Goal: Check status: Check status

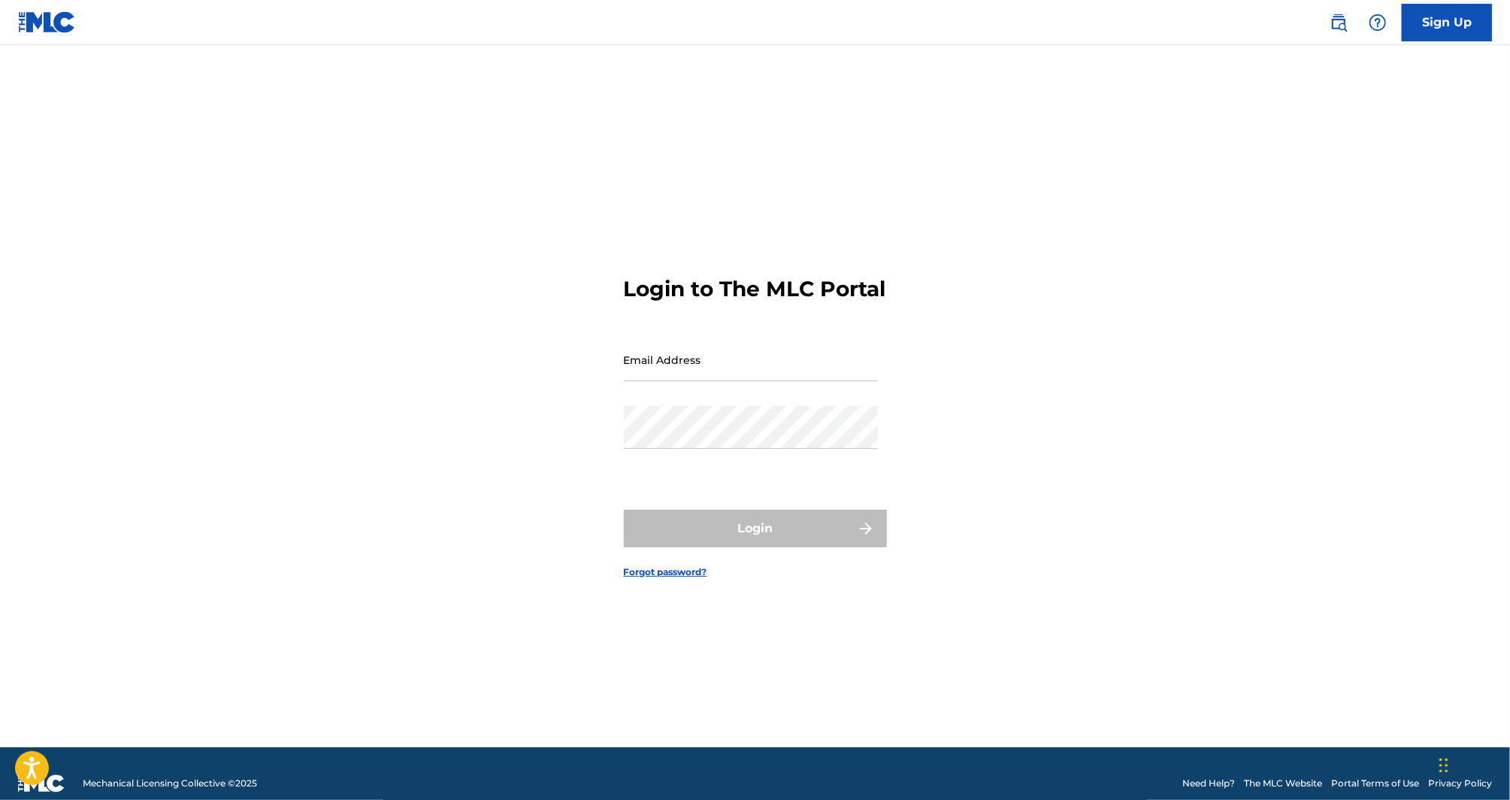
click at [665, 381] on input "Email Address" at bounding box center [751, 359] width 254 height 43
type input "[PERSON_NAME][EMAIL_ADDRESS][DOMAIN_NAME]"
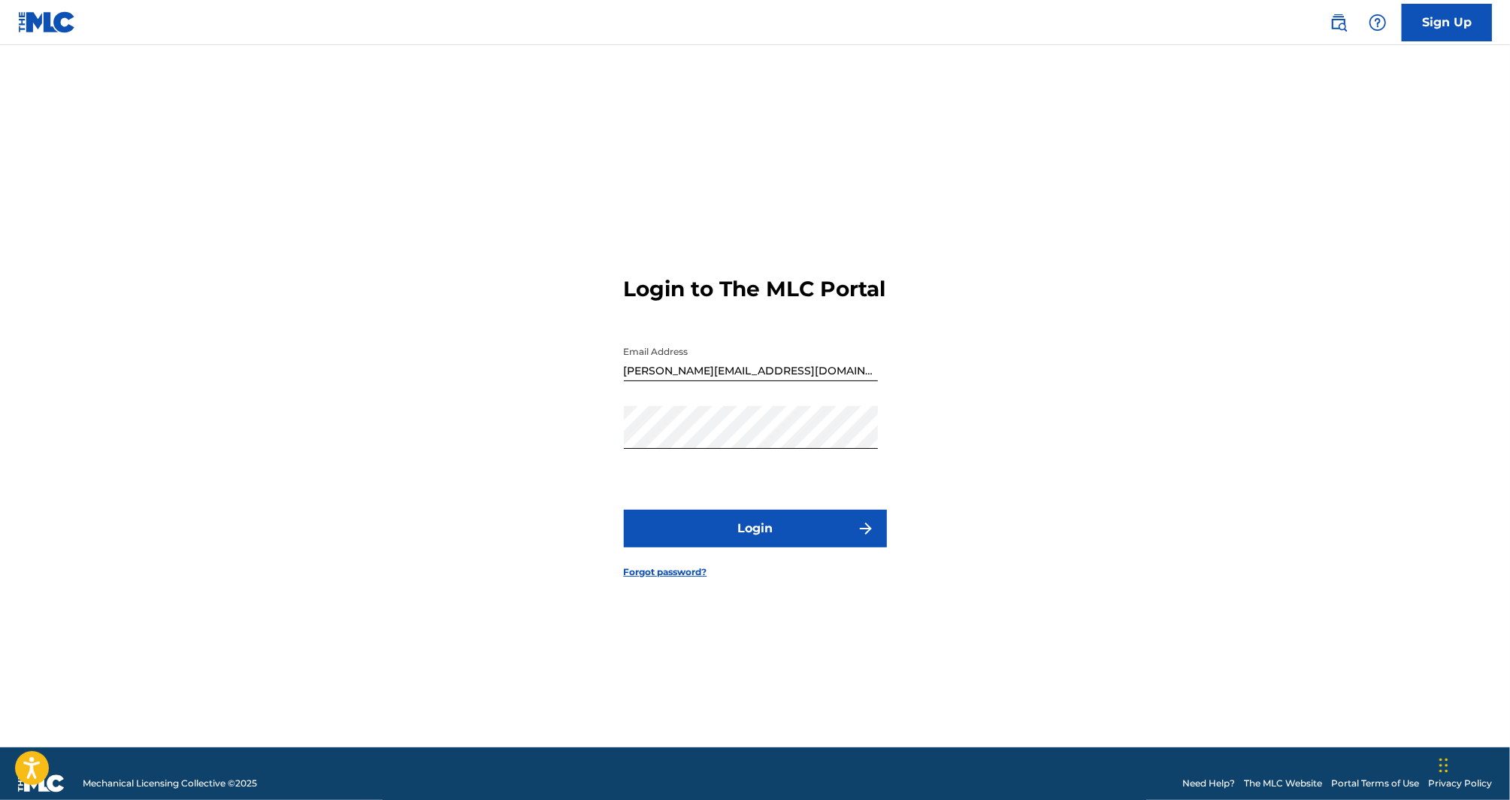
click at [763, 538] on button "Login" at bounding box center [755, 529] width 263 height 38
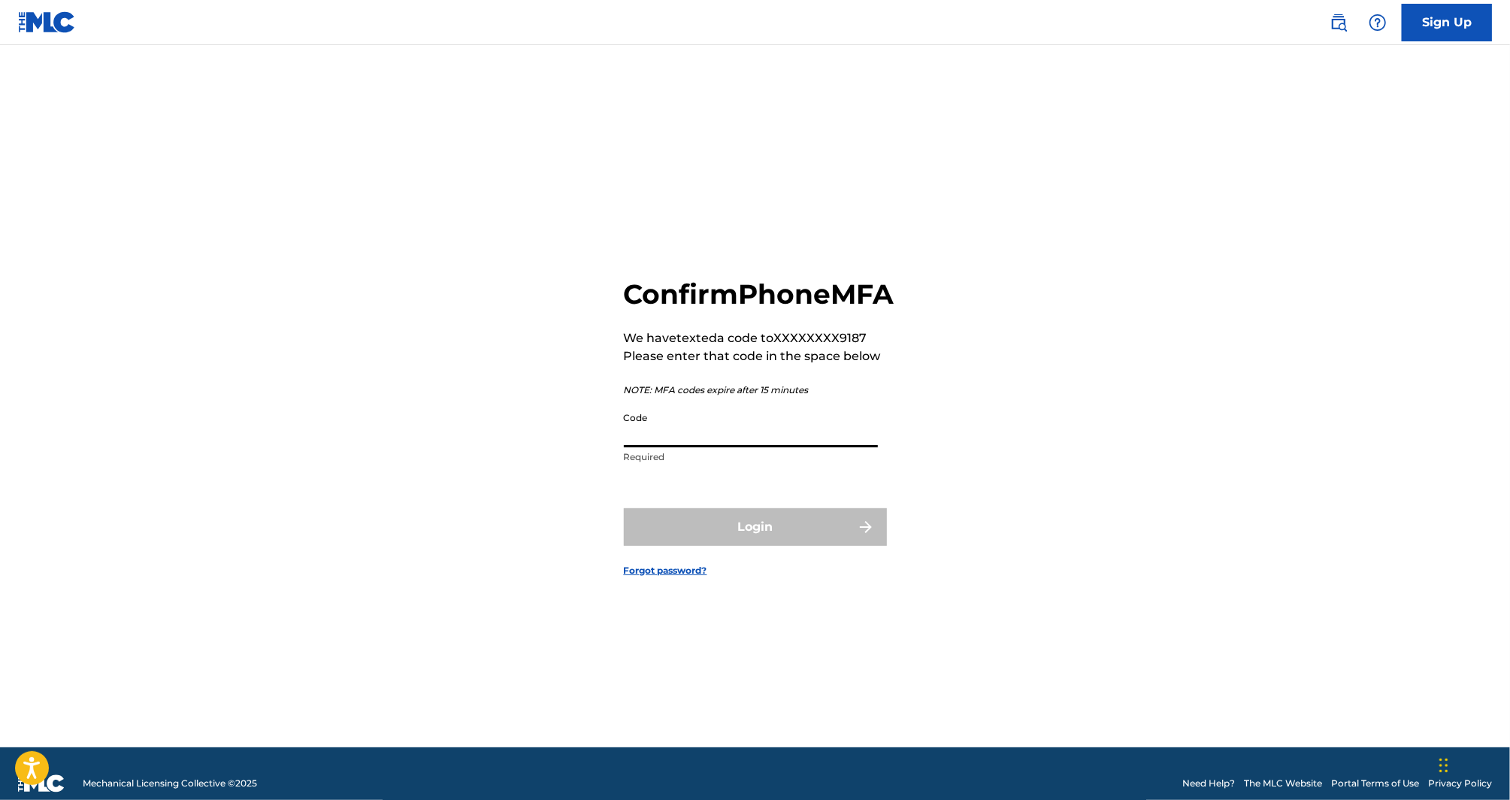
click at [712, 439] on input "Code" at bounding box center [751, 425] width 254 height 43
click at [655, 444] on input "Code" at bounding box center [751, 425] width 254 height 43
click at [658, 447] on input "Code" at bounding box center [751, 425] width 254 height 43
paste input "252058"
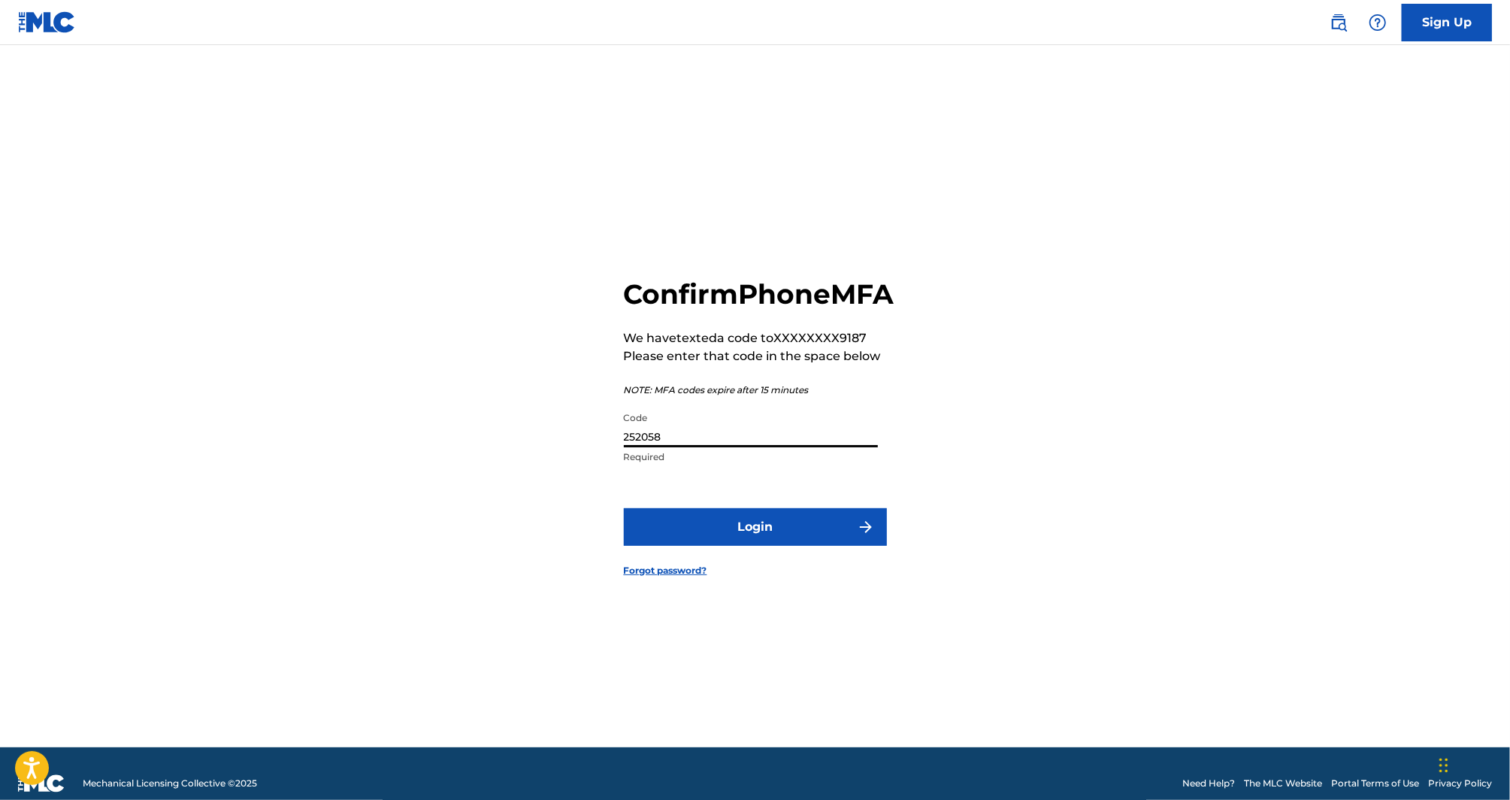
type input "252058"
click at [759, 546] on button "Login" at bounding box center [755, 527] width 263 height 38
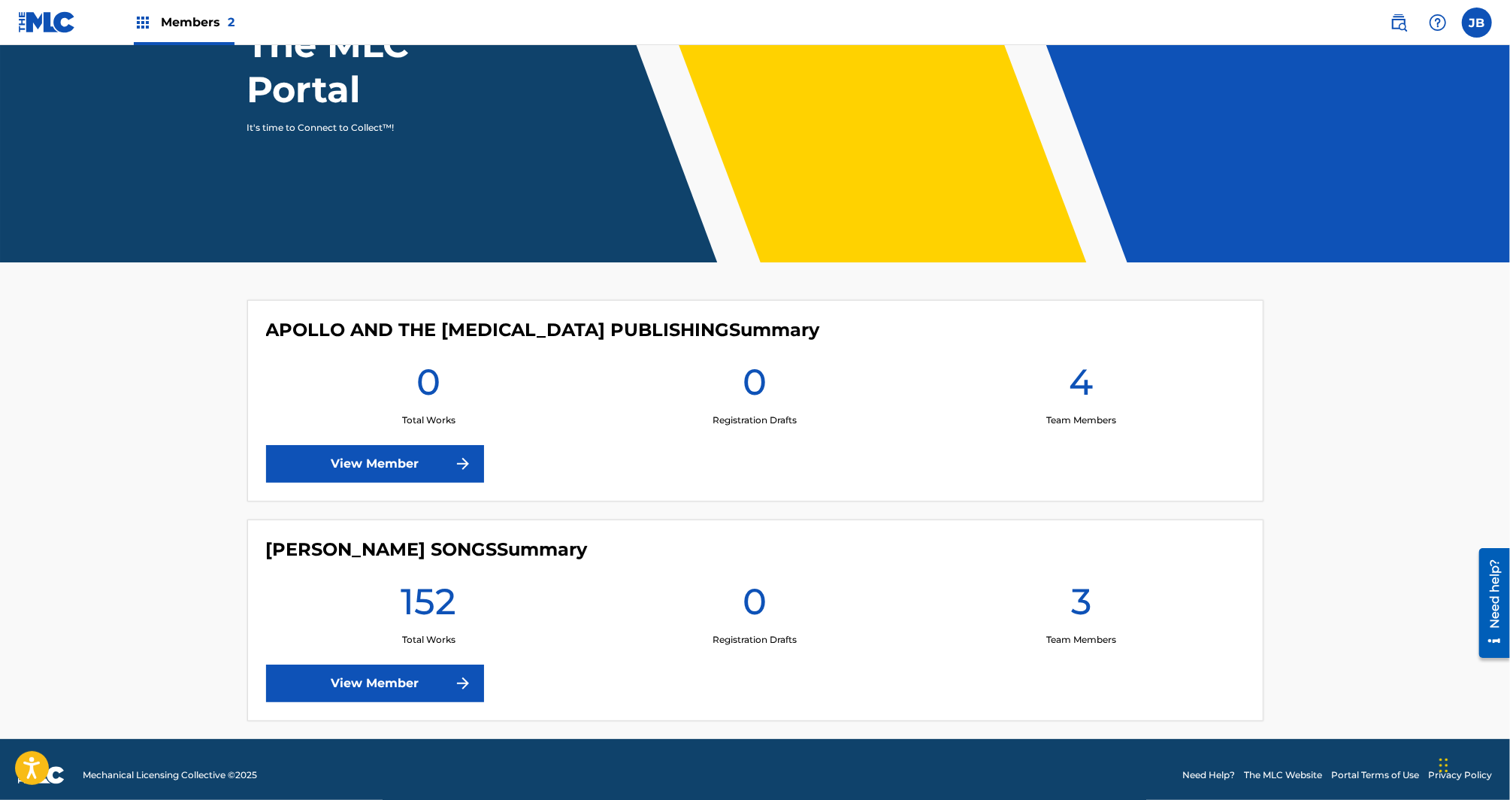
scroll to position [185, 0]
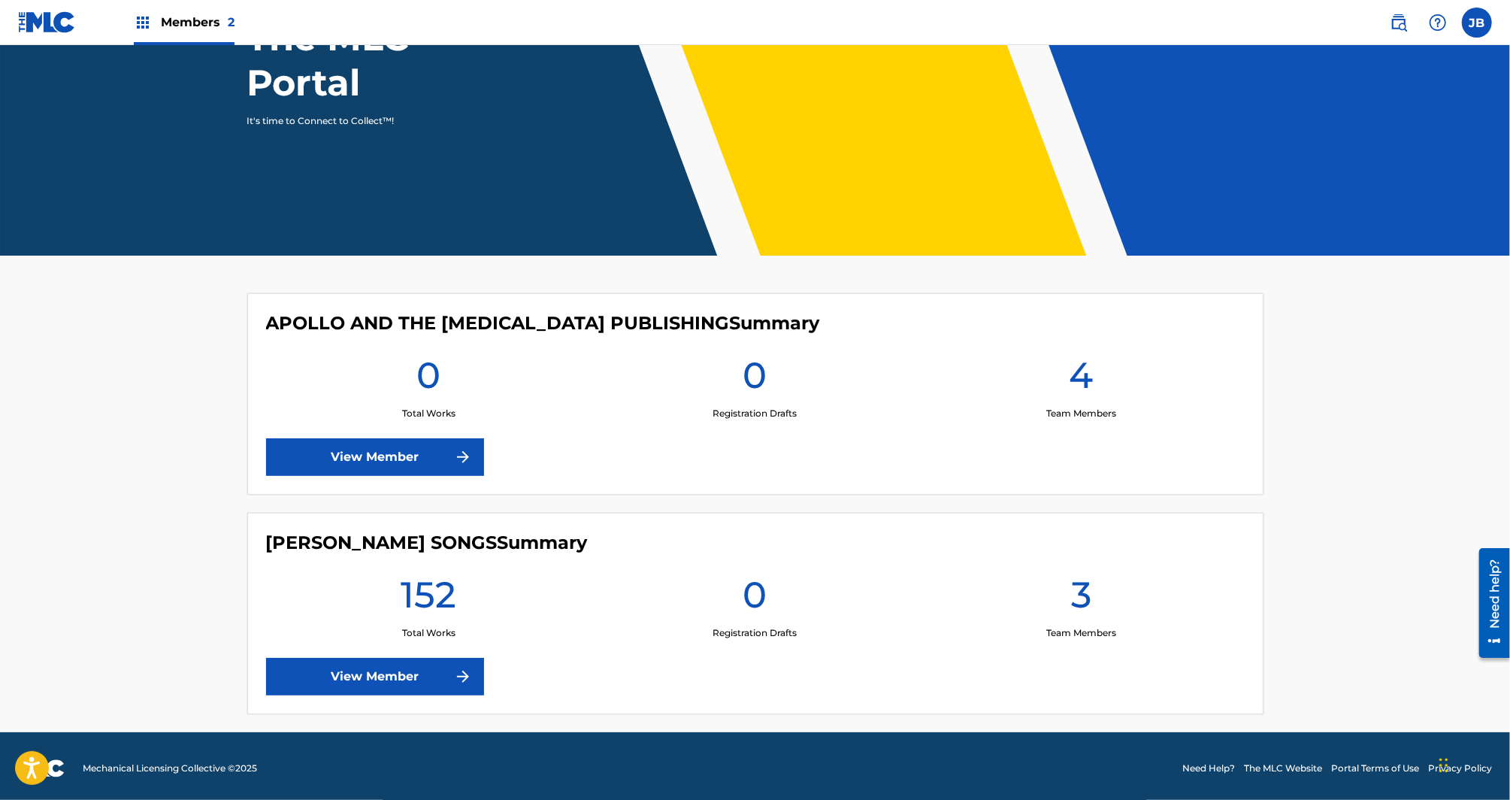
click at [427, 662] on link "View Member" at bounding box center [375, 677] width 218 height 38
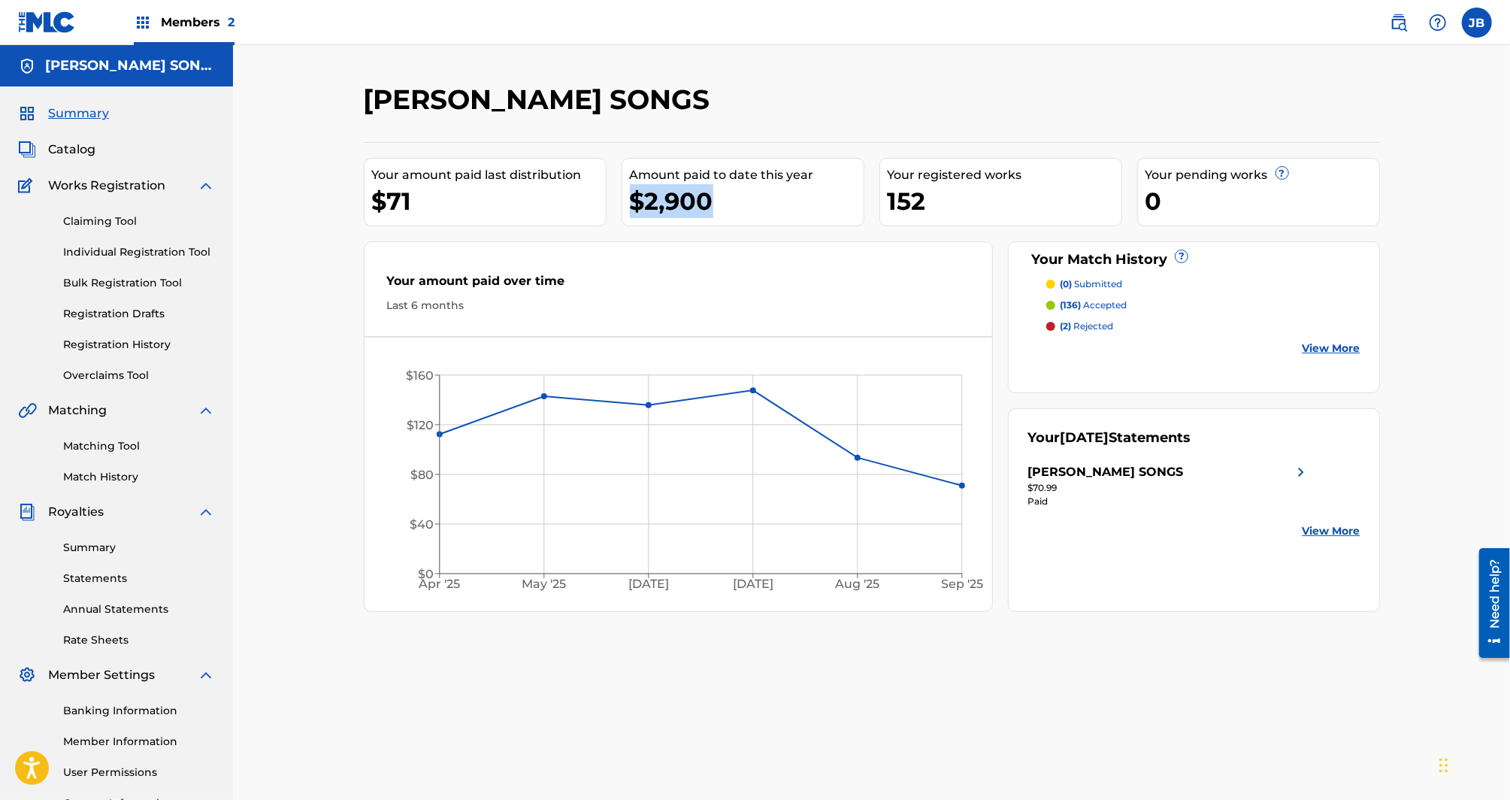
drag, startPoint x: 718, startPoint y: 195, endPoint x: 620, endPoint y: 198, distance: 98.5
click at [620, 198] on div "Your amount paid last distribution $71 Amount paid to date this year $2,900 You…" at bounding box center [872, 377] width 1016 height 470
